Goal: Information Seeking & Learning: Find specific fact

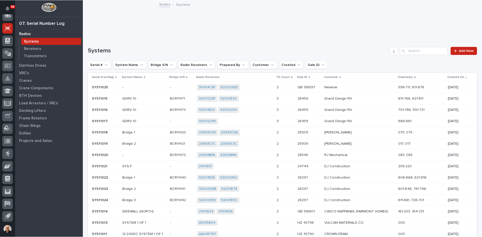
scroll to position [66, 0]
click at [34, 53] on div "Transmitters" at bounding box center [51, 55] width 60 height 7
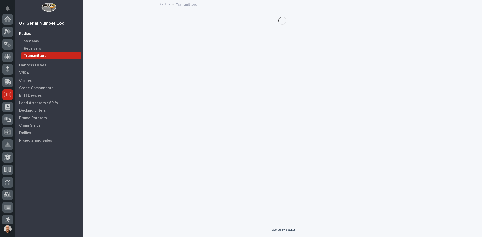
scroll to position [66, 0]
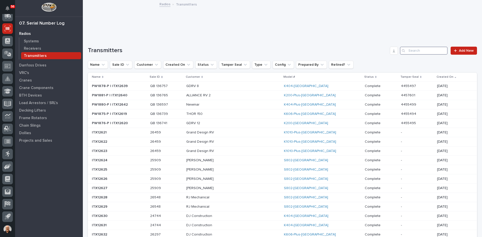
click at [414, 50] on input "Search" at bounding box center [424, 51] width 48 height 8
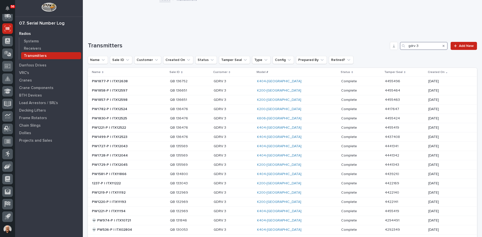
scroll to position [0, 0]
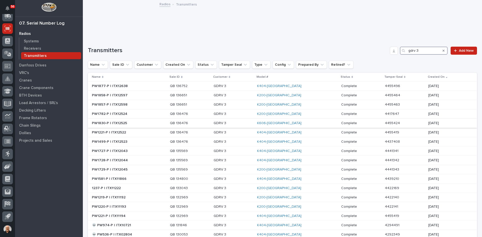
type input "gdrv 3"
click at [251, 124] on p "GDRV 3" at bounding box center [234, 123] width 40 height 4
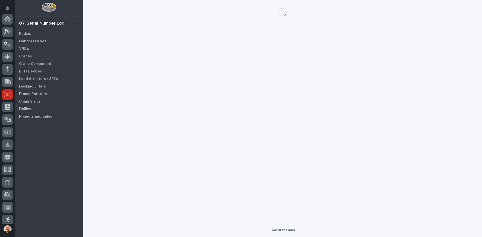
scroll to position [66, 0]
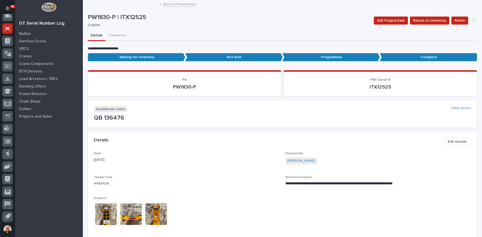
click at [155, 215] on img at bounding box center [156, 215] width 24 height 24
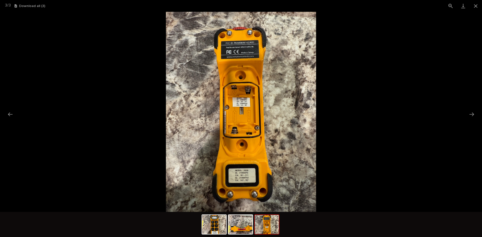
scroll to position [0, 0]
click at [248, 179] on img at bounding box center [241, 112] width 151 height 201
click at [242, 113] on img at bounding box center [241, 112] width 151 height 201
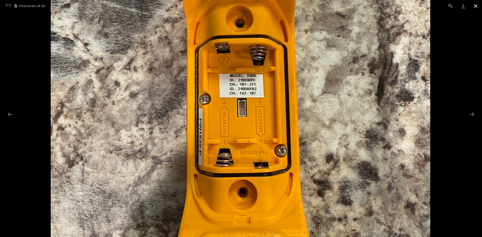
click at [475, 6] on button "Close gallery" at bounding box center [476, 6] width 13 height 12
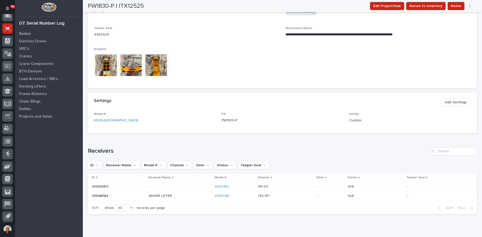
scroll to position [170, 0]
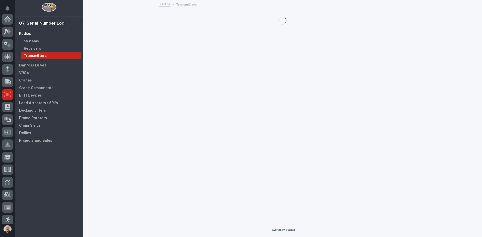
scroll to position [66, 0]
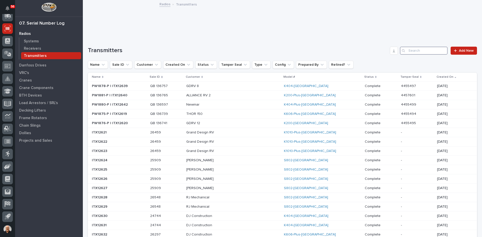
click at [418, 51] on input "Search" at bounding box center [424, 51] width 48 height 8
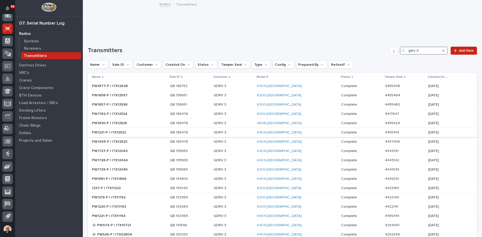
type input "gdrv 3"
click at [254, 133] on p "GDRV 3" at bounding box center [234, 133] width 40 height 4
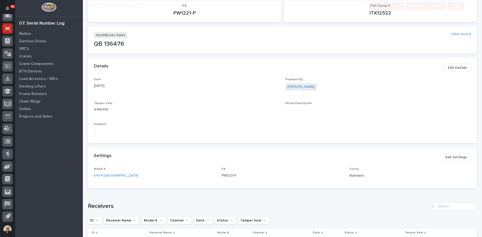
scroll to position [126, 0]
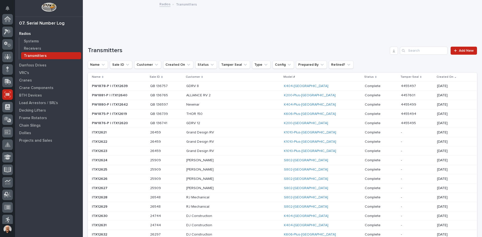
scroll to position [66, 0]
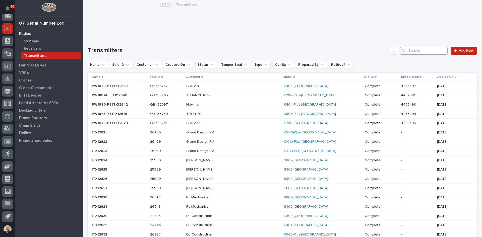
click at [415, 50] on input "Search" at bounding box center [424, 51] width 48 height 8
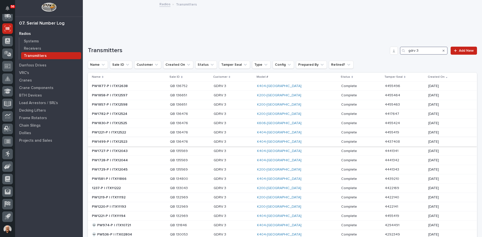
type input "gdrv 3"
click at [254, 142] on p "GDRV 3" at bounding box center [234, 142] width 40 height 4
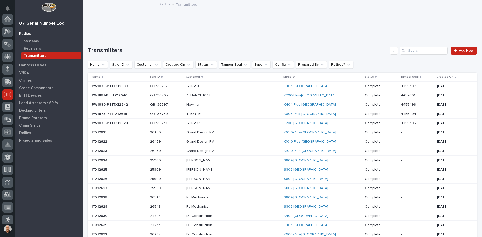
scroll to position [66, 0]
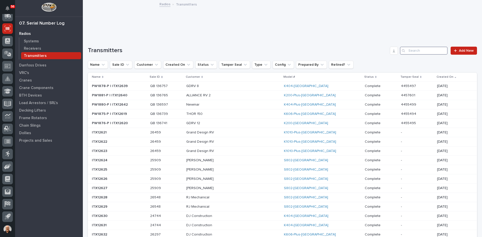
click at [419, 50] on input "Search" at bounding box center [424, 51] width 48 height 8
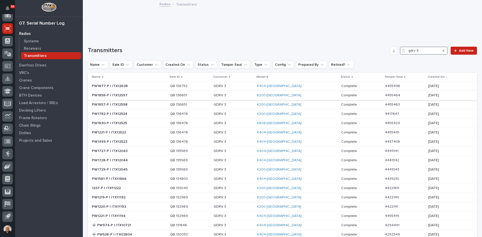
type input "gdrv 3"
click at [210, 96] on p at bounding box center [190, 95] width 40 height 4
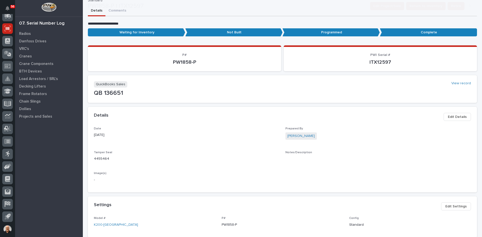
scroll to position [126, 0]
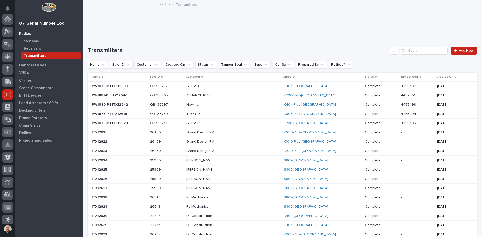
scroll to position [66, 0]
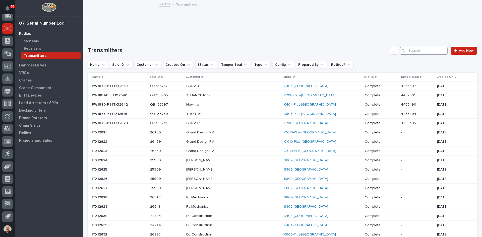
click at [414, 49] on input "Search" at bounding box center [424, 51] width 48 height 8
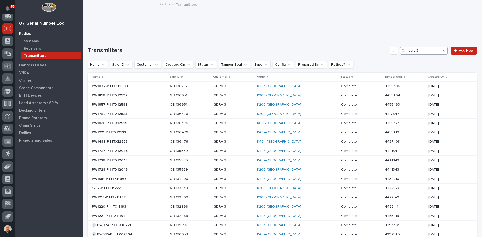
drag, startPoint x: 416, startPoint y: 49, endPoint x: 369, endPoint y: 59, distance: 47.9
click at [369, 59] on div "Transmitters gdrv 3 Add New Name Sale ID Customer Created On Status Tamper Seal…" at bounding box center [283, 210] width 390 height 327
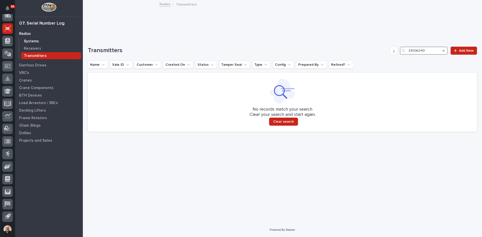
type input "2100b043"
click at [31, 40] on p "Systems" at bounding box center [31, 41] width 15 height 5
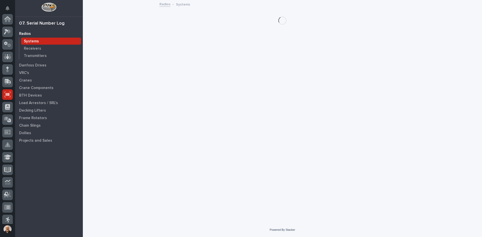
scroll to position [66, 0]
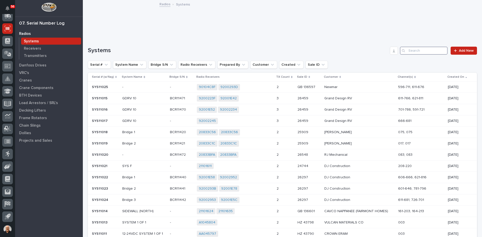
click at [408, 52] on input "Search" at bounding box center [424, 51] width 48 height 8
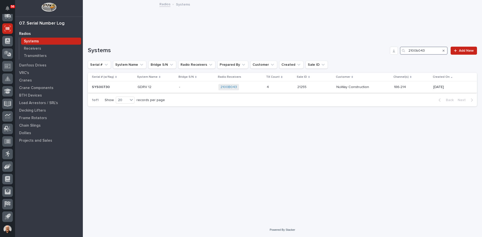
type input "2100b043"
click at [256, 88] on div "2100B043 + 0" at bounding box center [241, 87] width 44 height 6
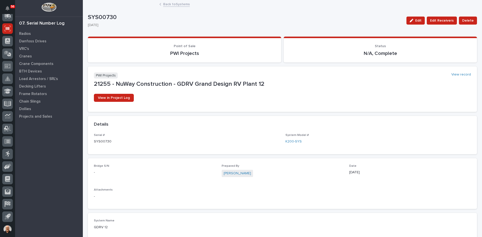
click at [179, 4] on link "Back to Systems" at bounding box center [176, 4] width 27 height 6
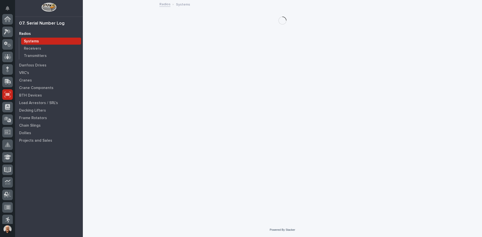
scroll to position [66, 0]
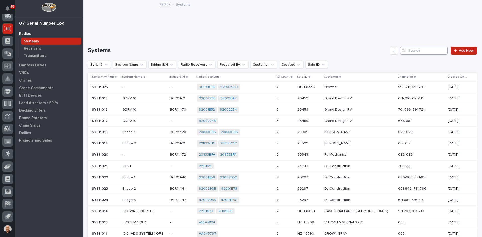
click at [413, 48] on input "Search" at bounding box center [424, 51] width 48 height 8
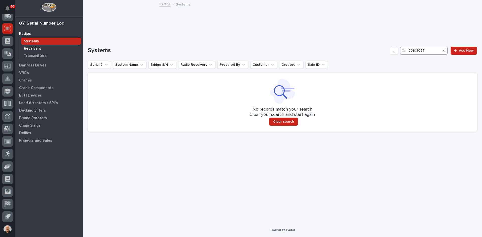
type input "20108057"
click at [33, 47] on p "Receivers" at bounding box center [32, 48] width 17 height 5
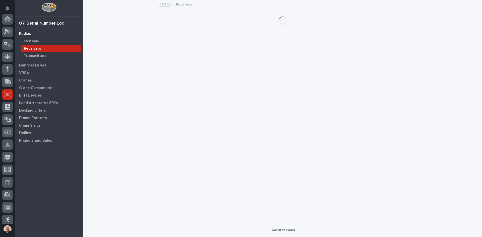
scroll to position [66, 0]
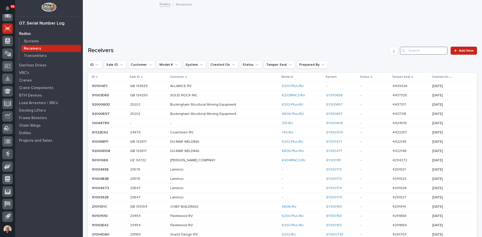
click at [406, 52] on input "Search" at bounding box center [424, 51] width 48 height 8
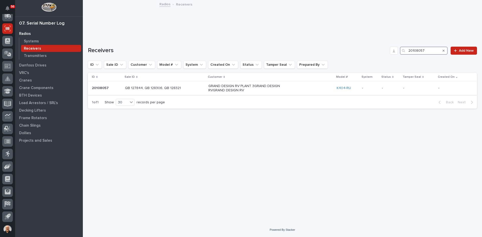
type input "20108057"
click at [311, 87] on div "GRAND DESIGN RV PLANT 3GRAND DESIGN RVGRAND DESIGN RV" at bounding box center [271, 88] width 124 height 13
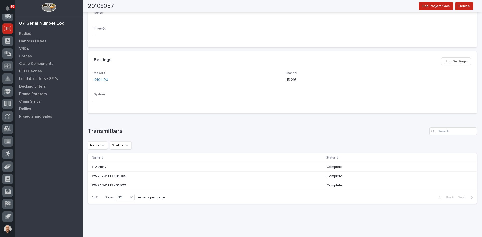
scroll to position [176, 0]
click at [22, 33] on p "Radios" at bounding box center [25, 34] width 12 height 5
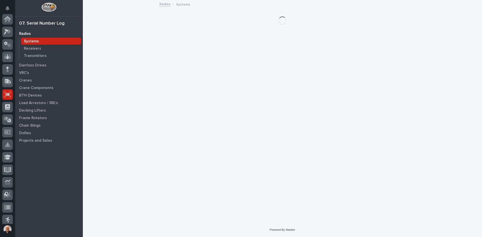
scroll to position [66, 0]
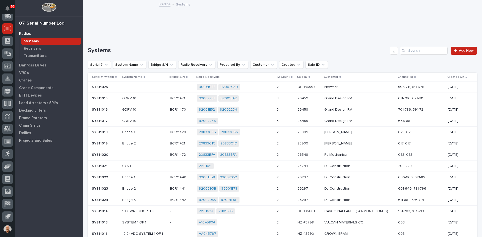
click at [32, 42] on p "Systems" at bounding box center [31, 41] width 15 height 5
click at [411, 50] on input "Search" at bounding box center [424, 51] width 48 height 8
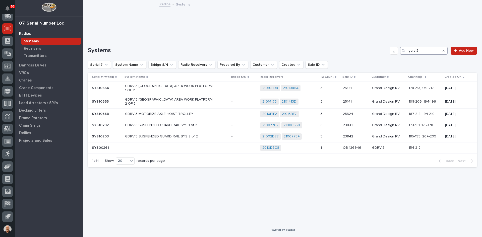
click at [417, 51] on input "gdrv 3" at bounding box center [424, 51] width 48 height 8
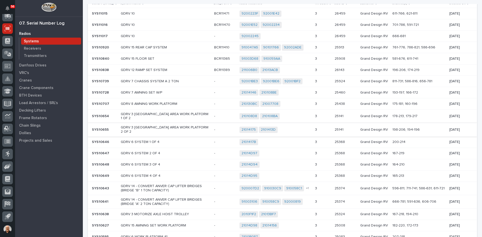
scroll to position [104, 0]
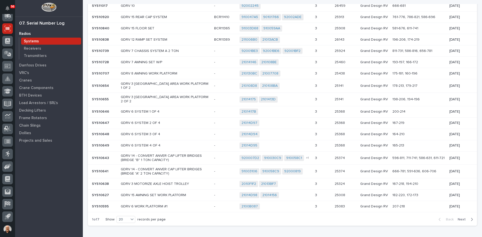
click at [461, 218] on span "Next" at bounding box center [463, 220] width 11 height 5
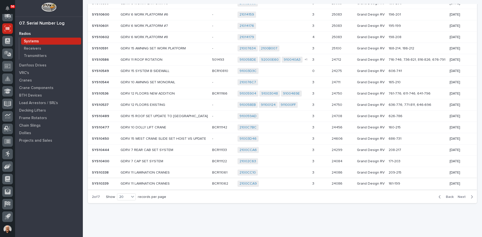
scroll to position [127, 0]
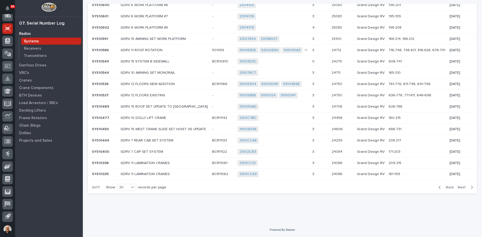
click at [458, 187] on span "Next" at bounding box center [463, 187] width 11 height 5
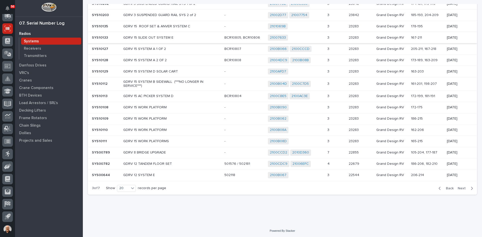
scroll to position [130, 0]
click at [458, 187] on span "Next" at bounding box center [463, 187] width 11 height 5
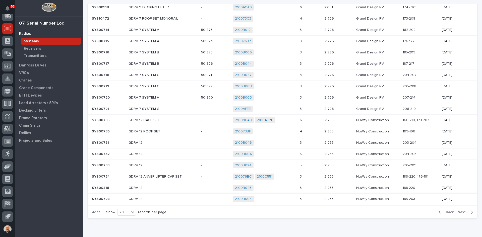
scroll to position [127, 0]
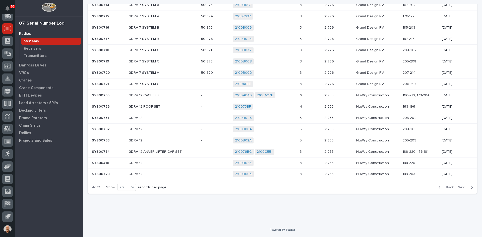
click at [459, 188] on span "Next" at bounding box center [463, 187] width 11 height 5
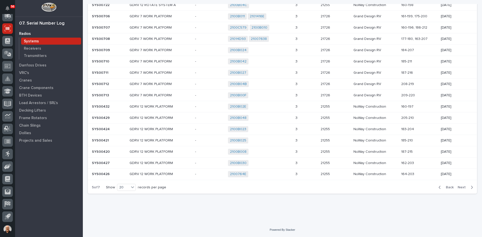
click at [458, 187] on span "Next" at bounding box center [463, 187] width 11 height 5
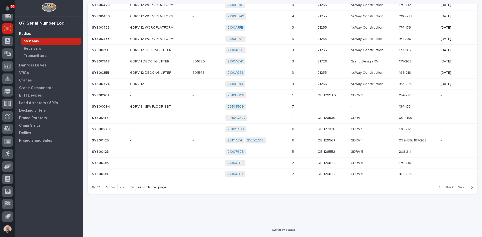
click at [460, 187] on span "Next" at bounding box center [463, 187] width 11 height 5
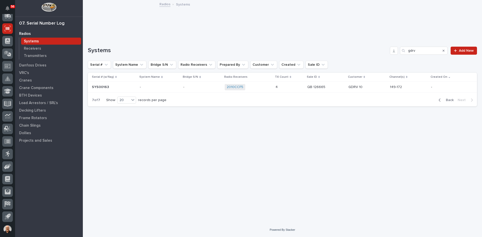
scroll to position [0, 0]
drag, startPoint x: 417, startPoint y: 50, endPoint x: 385, endPoint y: 61, distance: 33.8
click at [385, 61] on div "Systems gdrv Add New Serial # System Name Bridge S/N Radio Receivers Prepared B…" at bounding box center [283, 77] width 390 height 60
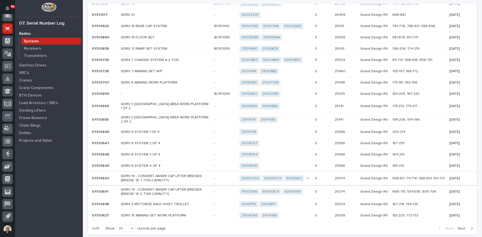
scroll to position [104, 0]
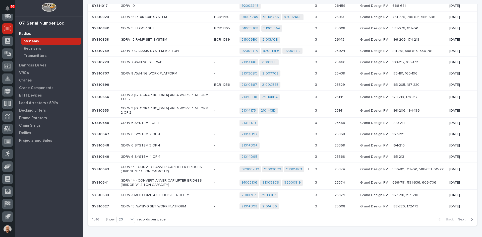
type input "grand design"
click at [458, 218] on span "Next" at bounding box center [463, 220] width 11 height 5
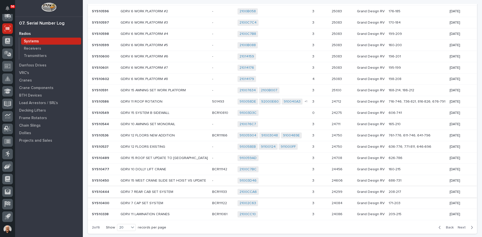
scroll to position [101, 0]
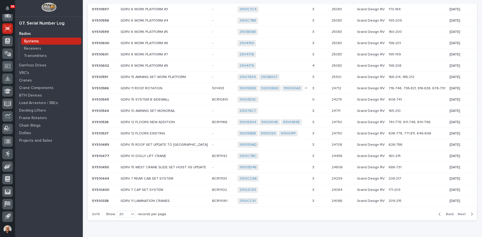
click at [458, 214] on span "Next" at bounding box center [463, 214] width 11 height 5
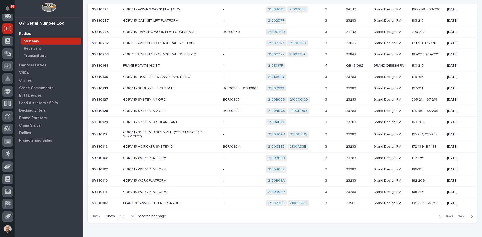
click at [458, 216] on span "Next" at bounding box center [463, 217] width 11 height 5
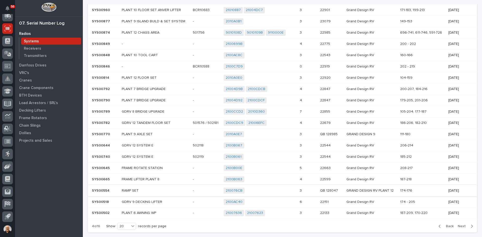
scroll to position [126, 0]
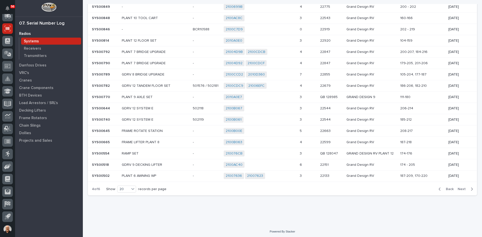
click at [458, 189] on span "Next" at bounding box center [463, 189] width 11 height 5
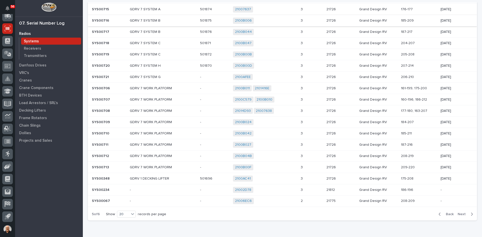
scroll to position [127, 0]
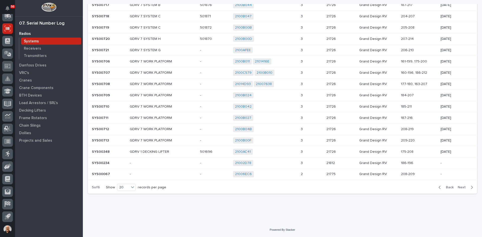
click at [460, 186] on span "Next" at bounding box center [463, 187] width 11 height 5
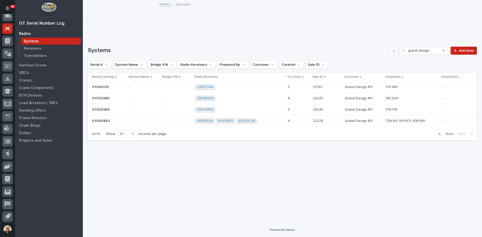
click at [38, 40] on div "Systems" at bounding box center [51, 41] width 60 height 7
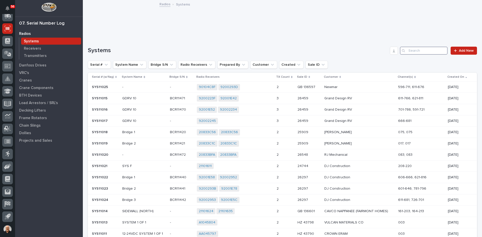
click at [412, 50] on input "Search" at bounding box center [424, 51] width 48 height 8
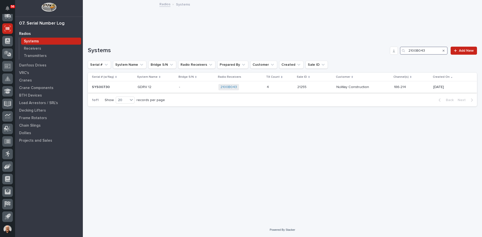
type input "2100B043"
click at [203, 87] on p at bounding box center [196, 87] width 35 height 4
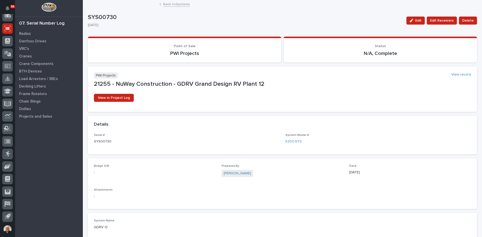
click at [168, 4] on link "Back to Systems" at bounding box center [176, 4] width 27 height 6
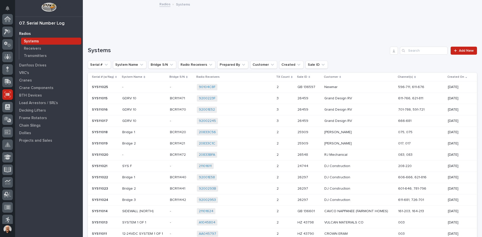
scroll to position [66, 0]
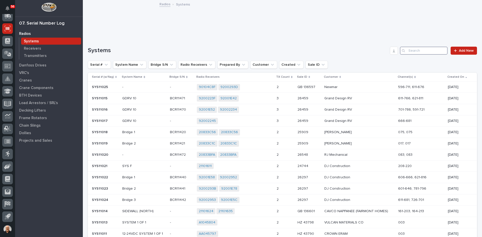
click at [413, 52] on input "Search" at bounding box center [424, 51] width 48 height 8
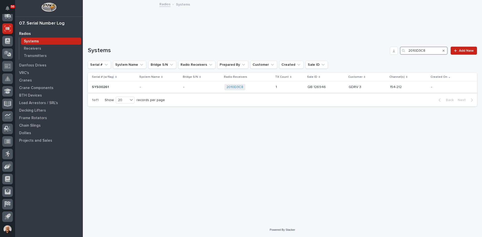
type input "2010D3C8"
click at [183, 84] on p "-" at bounding box center [184, 86] width 2 height 5
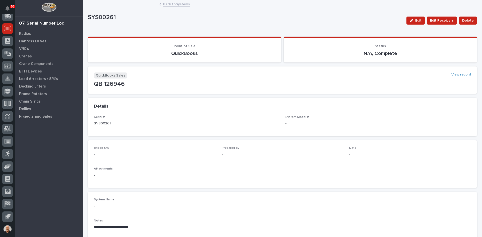
click at [169, 4] on link "Back to Systems" at bounding box center [176, 4] width 27 height 6
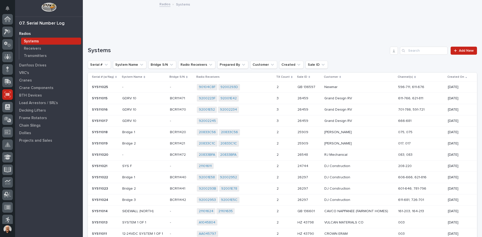
scroll to position [66, 0]
